Goal: Information Seeking & Learning: Learn about a topic

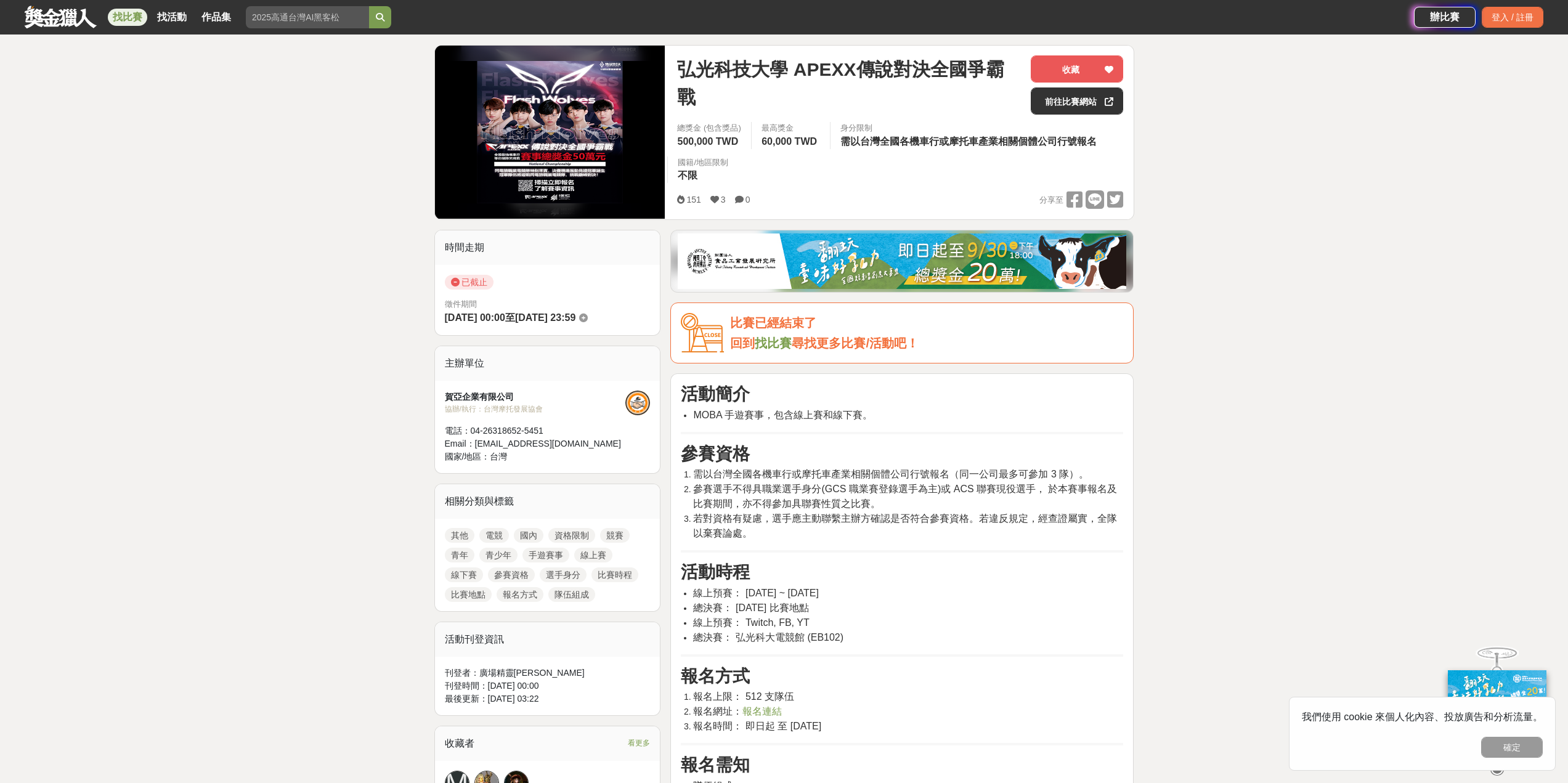
scroll to position [185, 0]
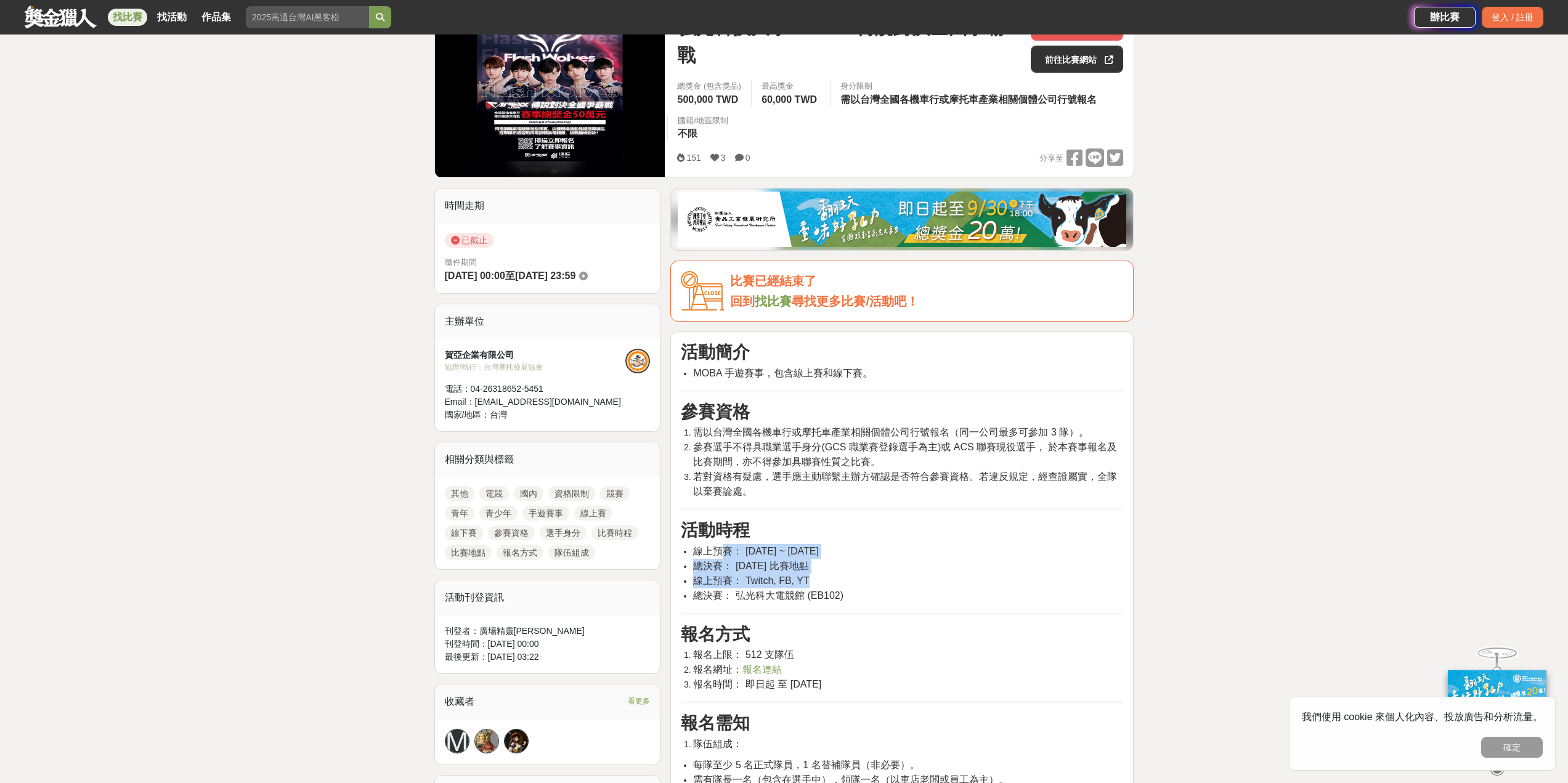
drag, startPoint x: 728, startPoint y: 552, endPoint x: 902, endPoint y: 582, distance: 176.6
click at [902, 582] on ul "線上預賽： [DATE] ~ [DATE] 總決賽： [DATE] 比賽地點 線上預賽： Twitch, FB, YT 總決賽： 弘光科大電競館 (EB102)" at bounding box center [902, 574] width 443 height 59
click at [902, 582] on li "線上預賽： Twitch, FB, YT" at bounding box center [908, 581] width 430 height 14
click at [971, 556] on ul "線上預賽： [DATE] ~ [DATE] 總決賽： [DATE] 比賽地點 線上預賽： Twitch, FB, YT 總決賽： 弘光科大電競館 (EB102)" at bounding box center [902, 574] width 443 height 59
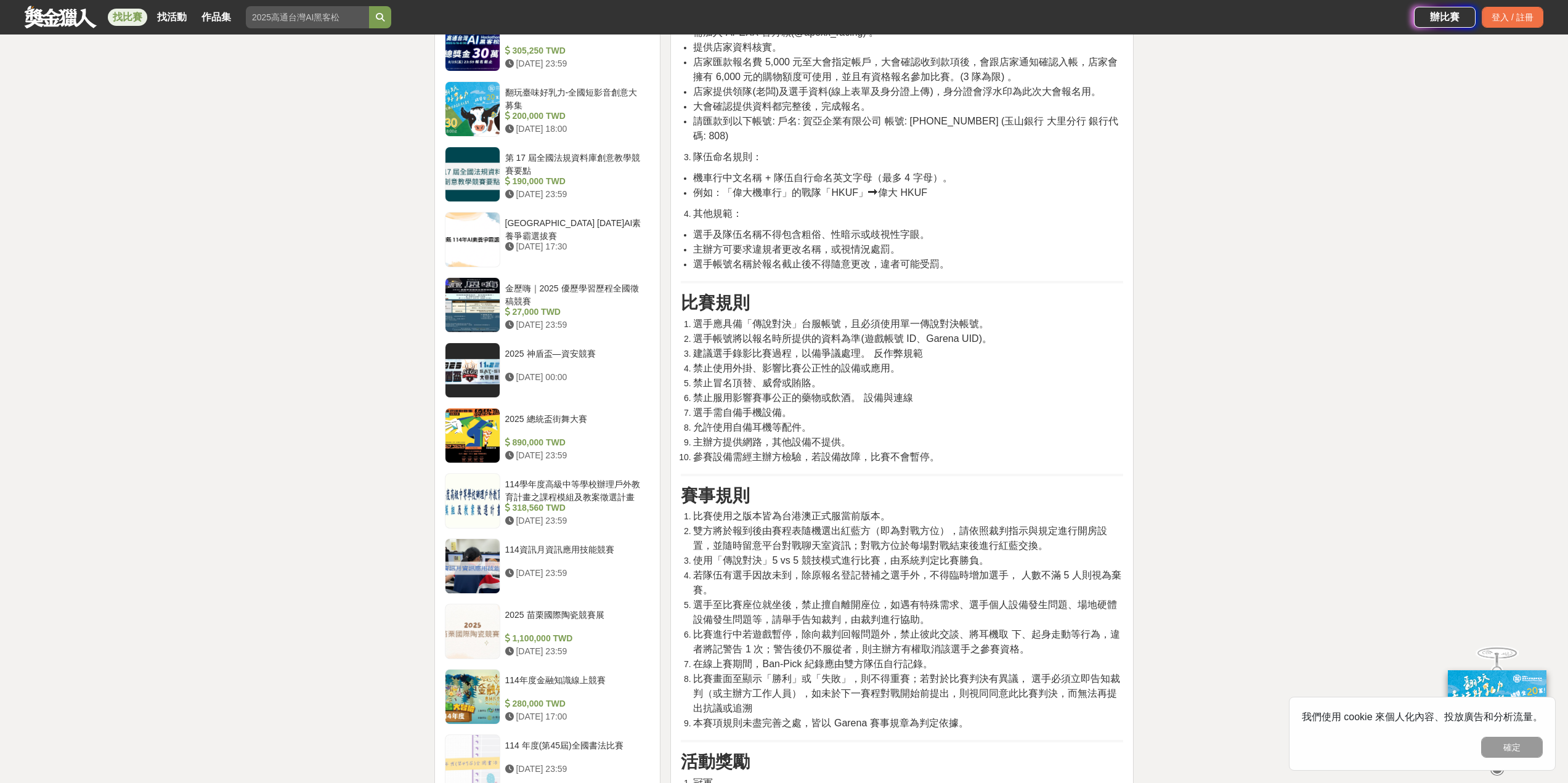
scroll to position [1294, 0]
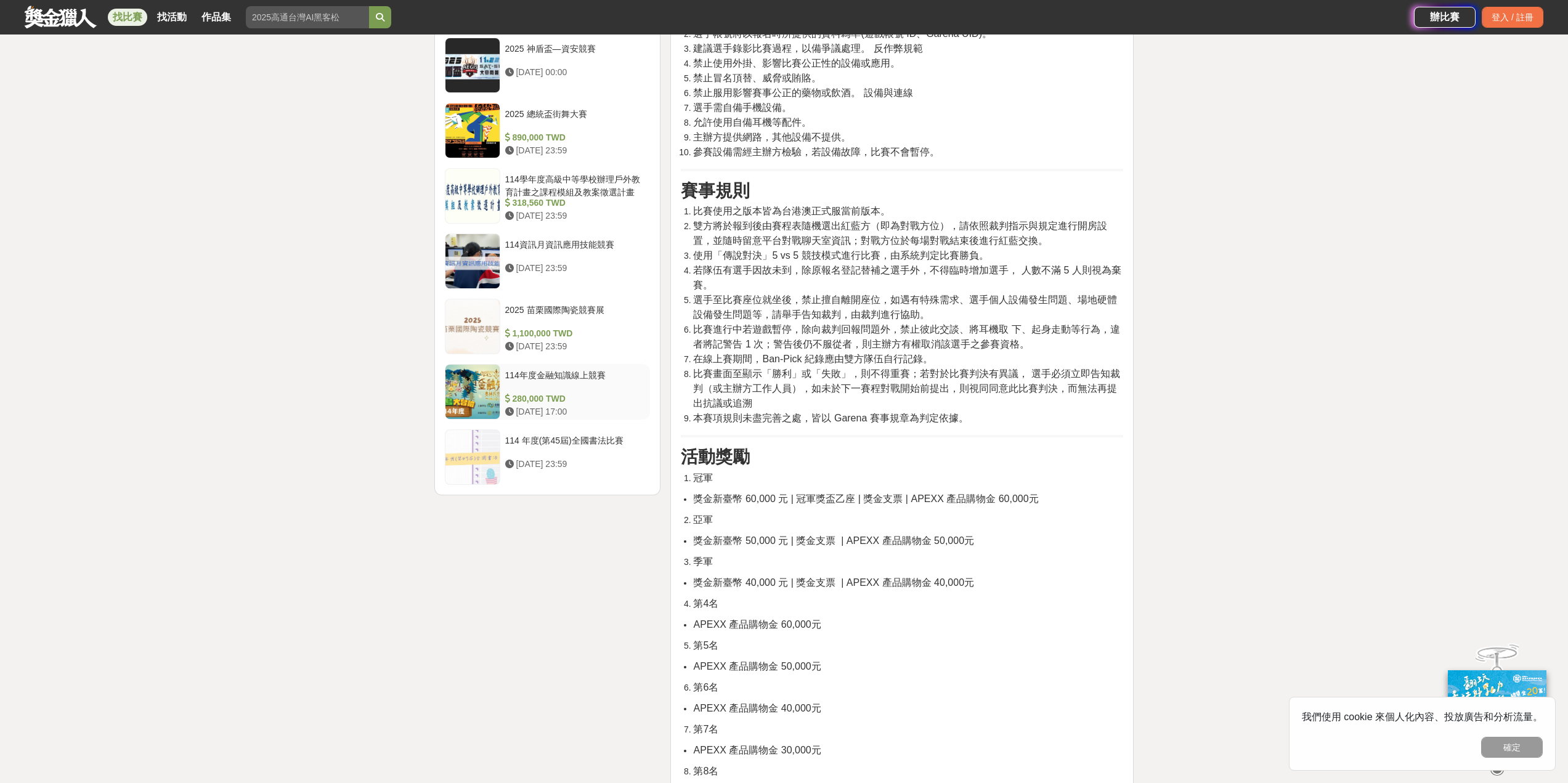
click at [605, 400] on div "280,000 TWD" at bounding box center [575, 399] width 141 height 13
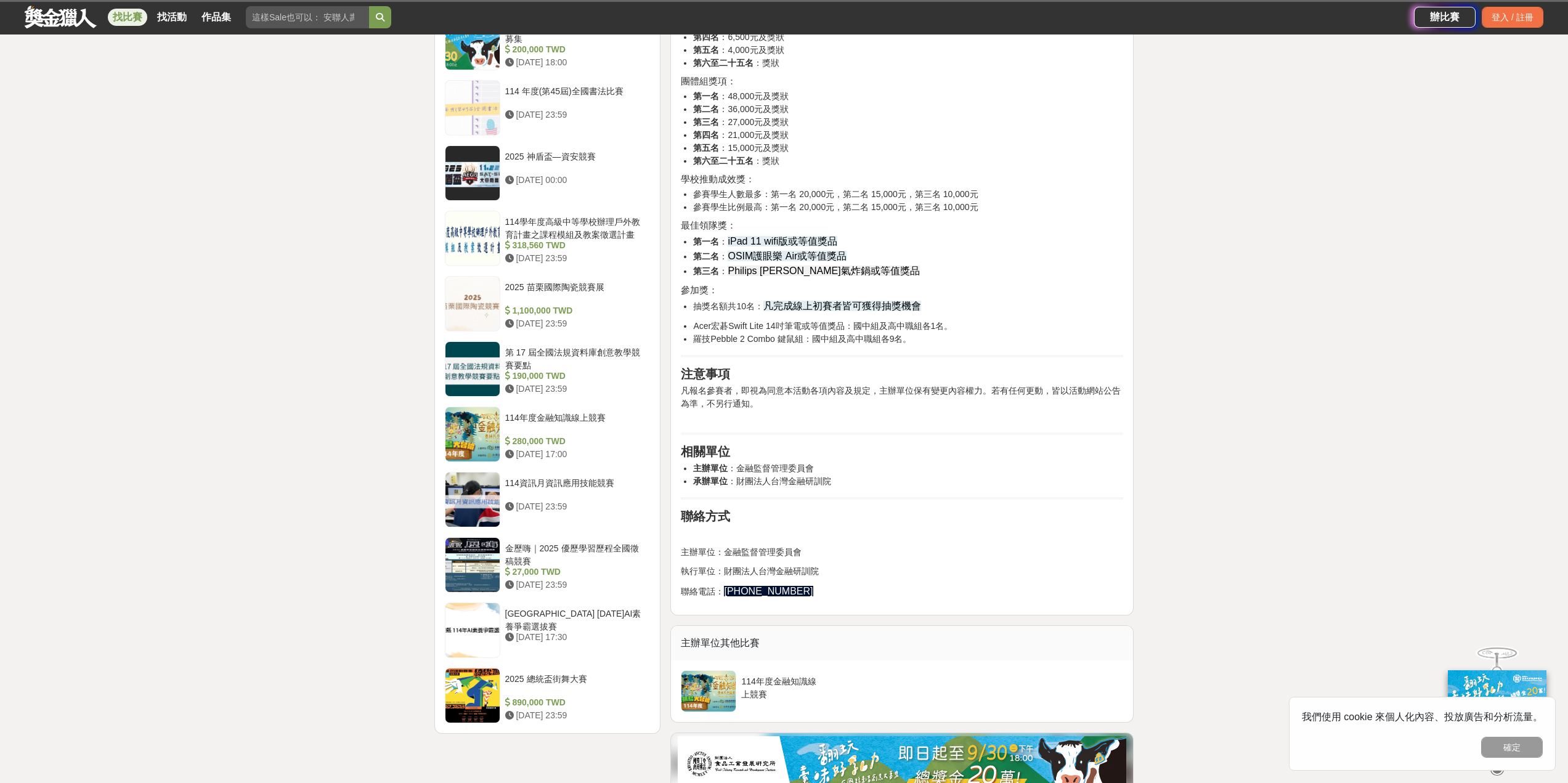
scroll to position [1016, 0]
